Goal: Entertainment & Leisure: Consume media (video, audio)

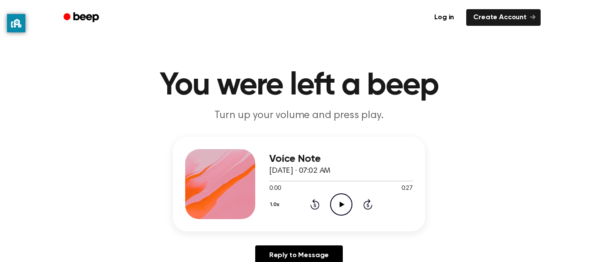
click at [340, 205] on icon at bounding box center [341, 205] width 5 height 6
click at [341, 194] on icon "Play Audio" at bounding box center [341, 205] width 22 height 22
click at [169, 186] on div "Voice Note September 4, 2025 · 07:02 AM 0:00 0:26 Your browser does not support…" at bounding box center [299, 205] width 577 height 136
click at [343, 203] on icon "Play Audio" at bounding box center [341, 205] width 22 height 22
click at [339, 197] on icon "Play Audio" at bounding box center [341, 205] width 22 height 22
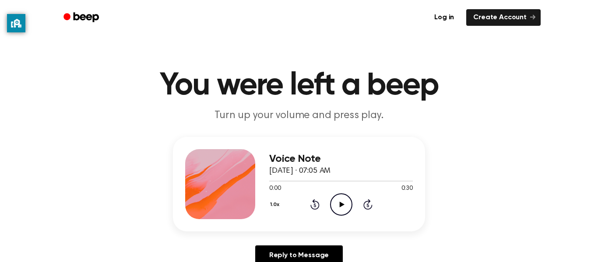
click at [346, 207] on icon "Play Audio" at bounding box center [341, 205] width 22 height 22
